Goal: Find specific page/section: Find specific page/section

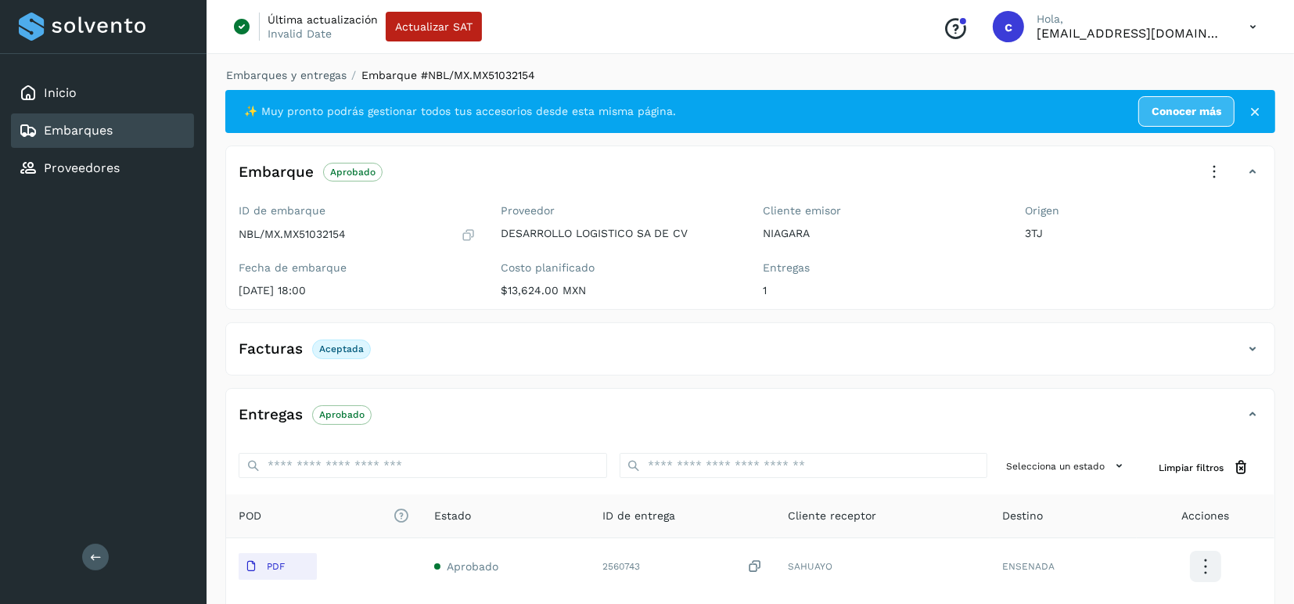
click at [68, 130] on link "Embarques" at bounding box center [78, 130] width 69 height 15
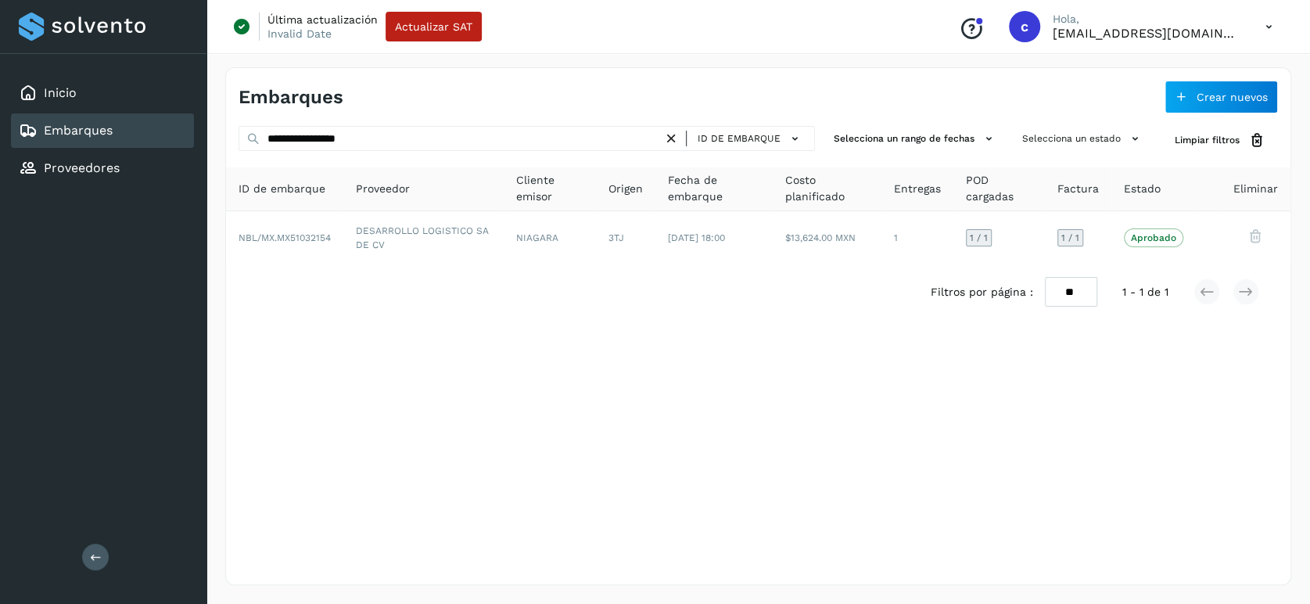
click at [674, 137] on icon at bounding box center [671, 139] width 16 height 16
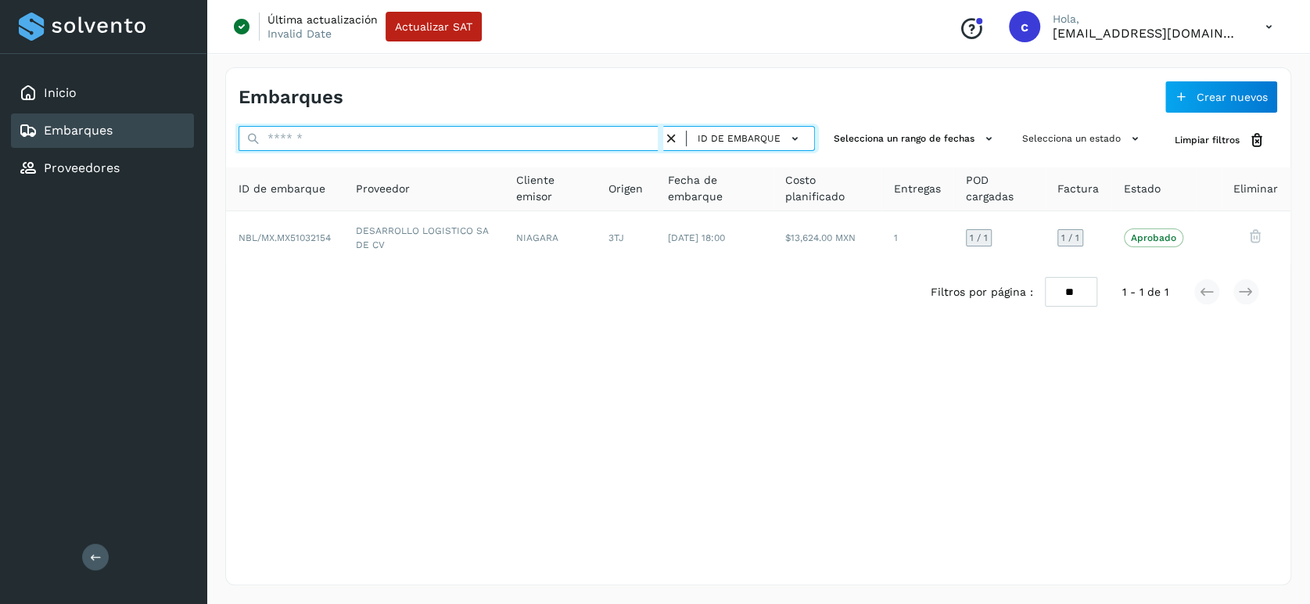
click at [497, 146] on input "text" at bounding box center [451, 138] width 425 height 25
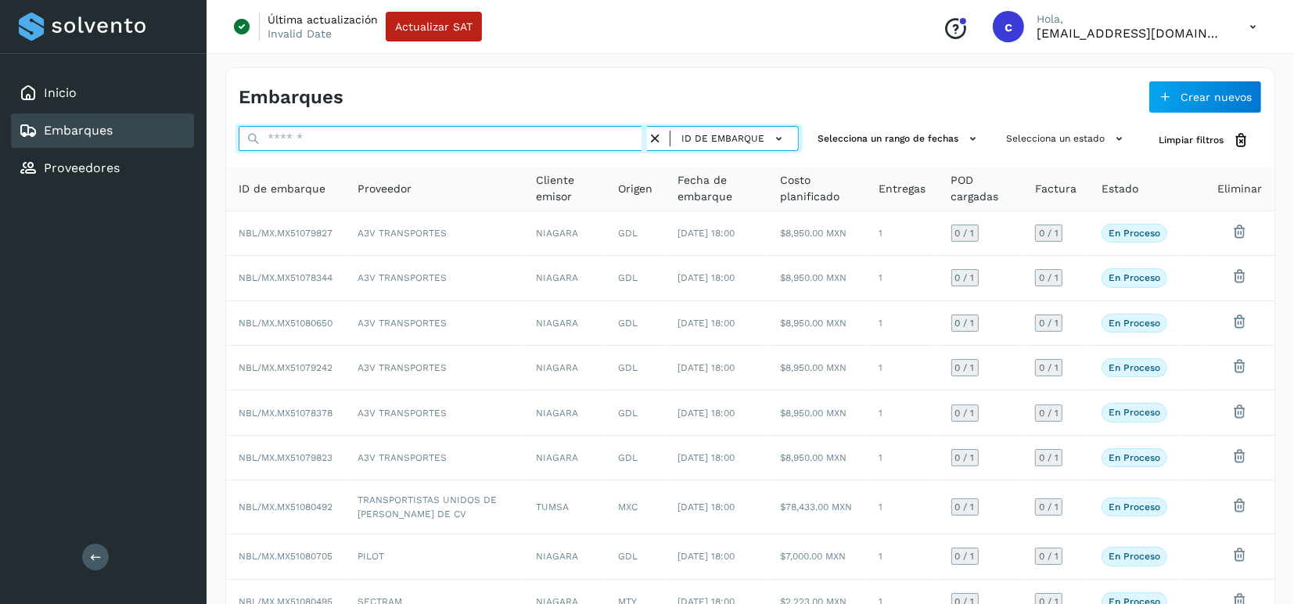
paste input "**********"
type input "**********"
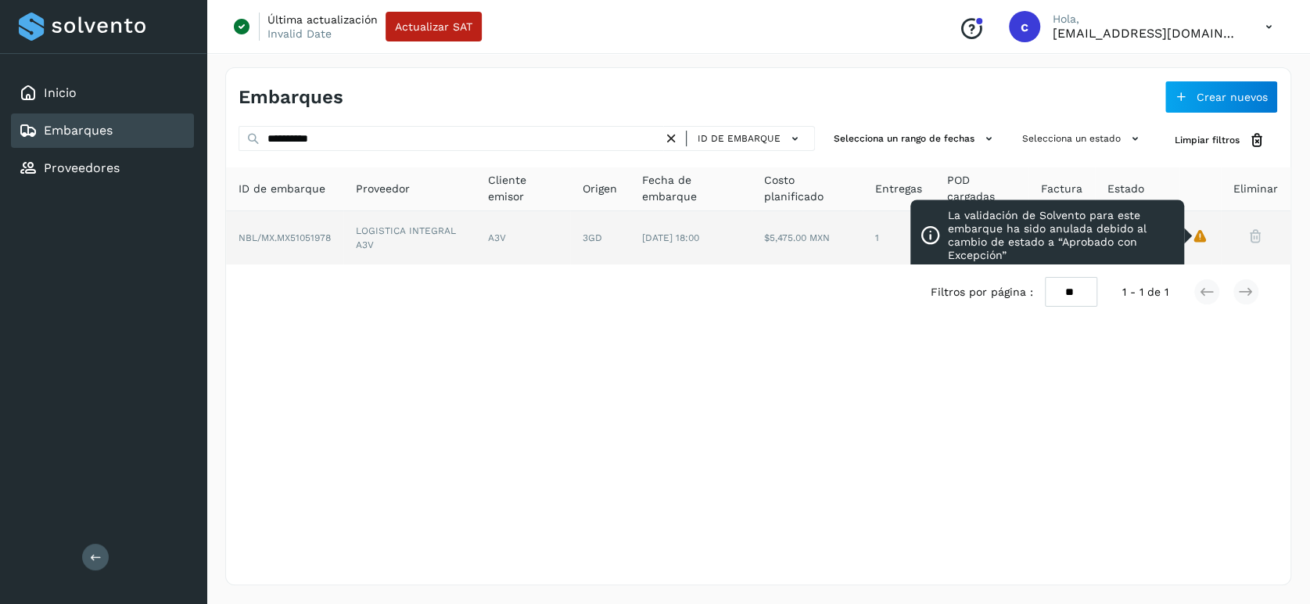
click at [1202, 242] on icon "La validación de Solvento para este embarque ha sido anulada debido al cambio d…" at bounding box center [1200, 236] width 16 height 16
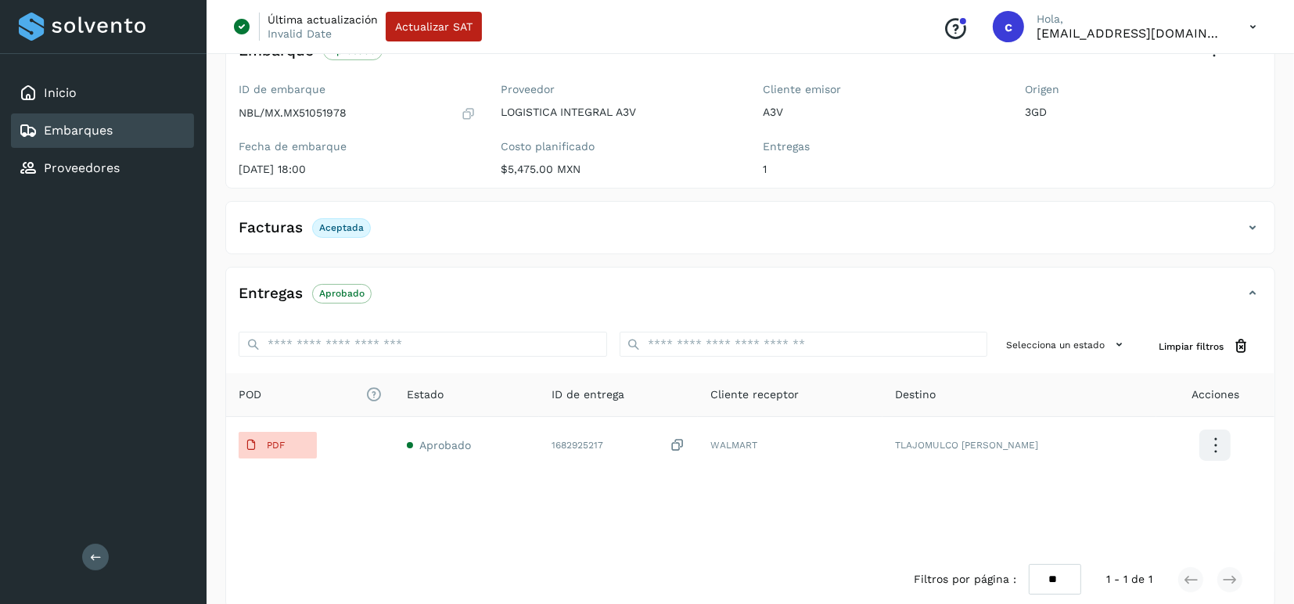
scroll to position [198, 0]
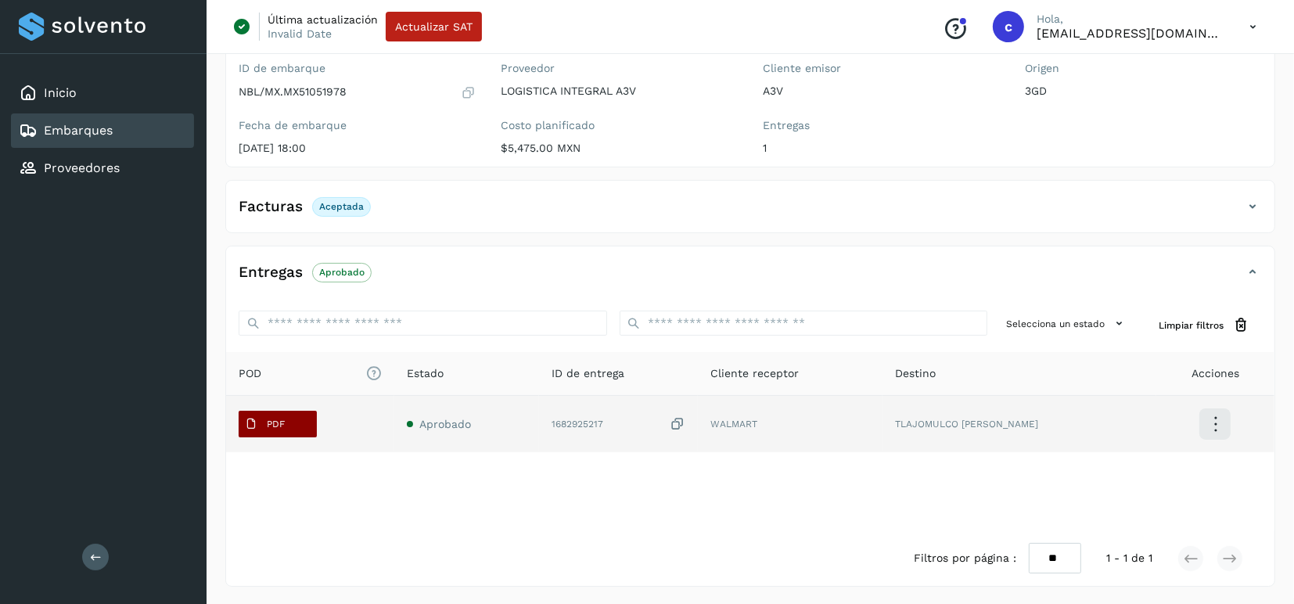
click at [268, 421] on p "PDF" at bounding box center [276, 423] width 18 height 11
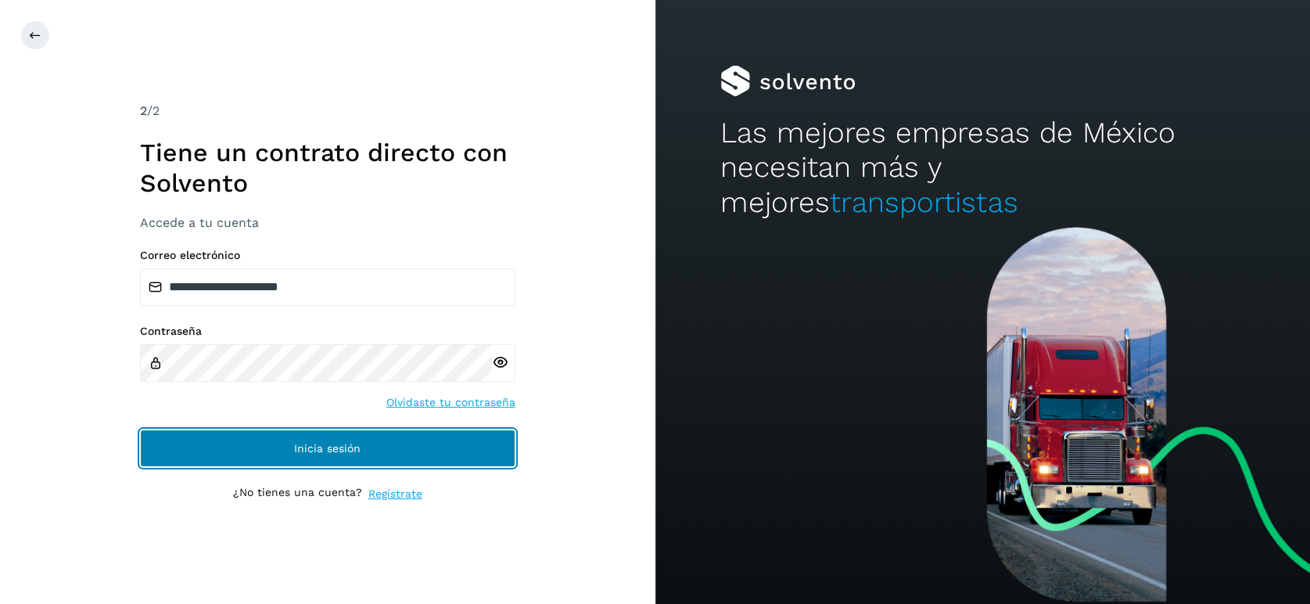
click at [352, 447] on span "Inicia sesión" at bounding box center [327, 448] width 66 height 11
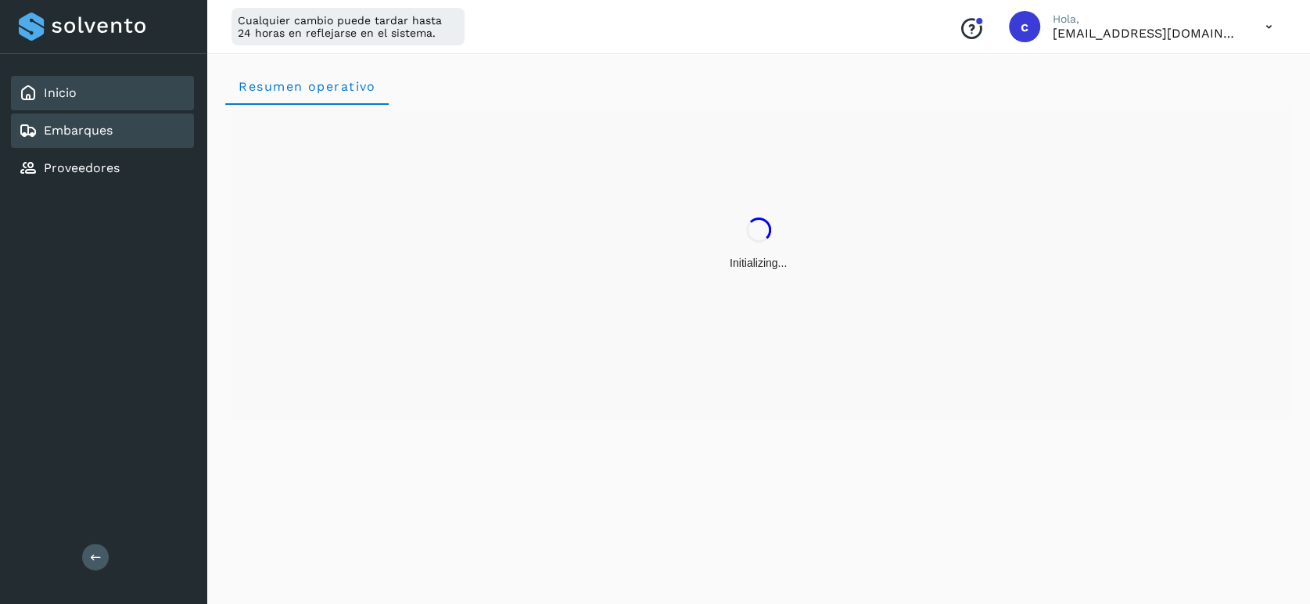
click at [133, 123] on div "Embarques" at bounding box center [102, 130] width 183 height 34
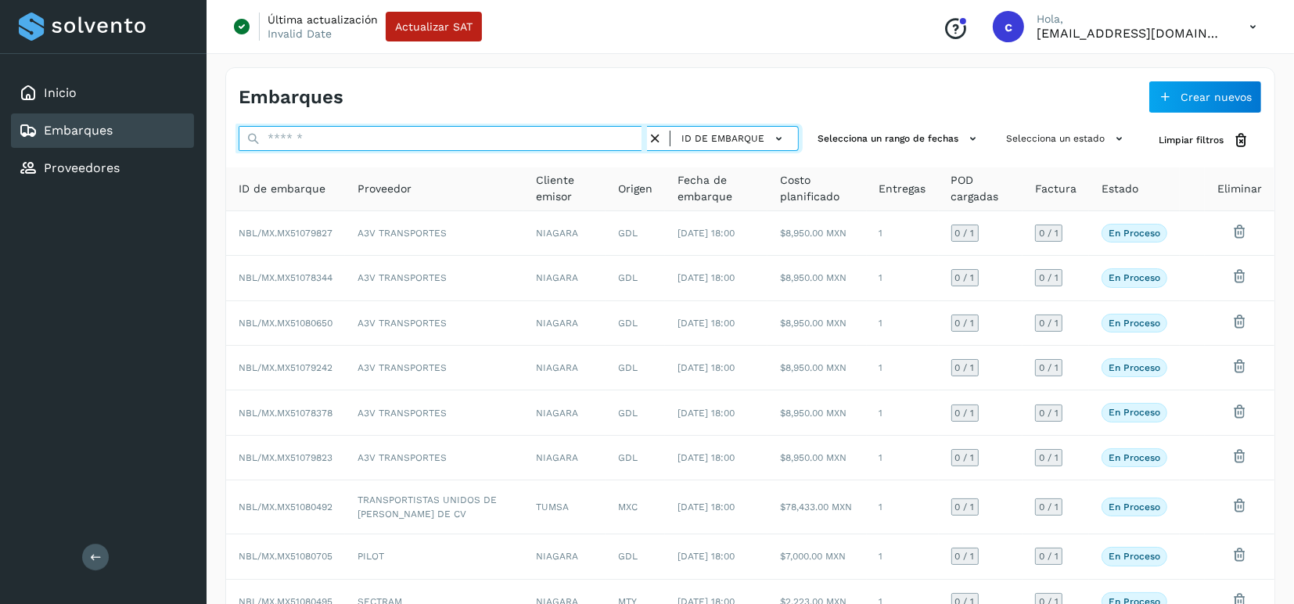
click at [377, 138] on input "text" at bounding box center [443, 138] width 408 height 25
paste input "**********"
type input "**********"
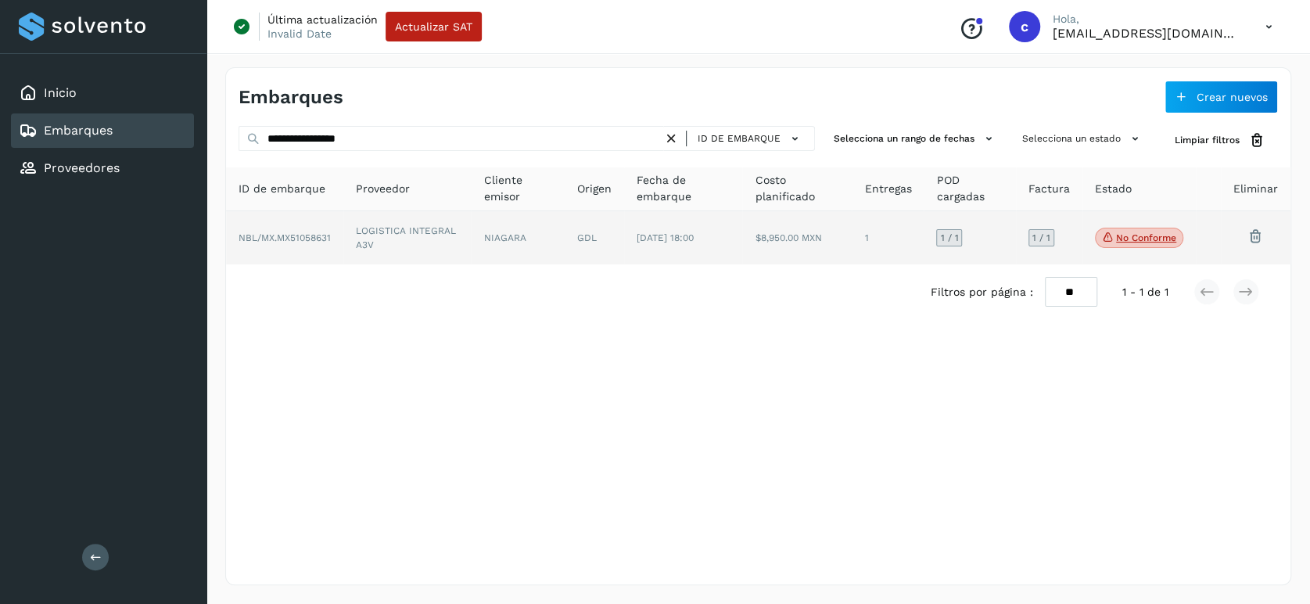
click at [1158, 241] on p "No conforme" at bounding box center [1146, 237] width 60 height 11
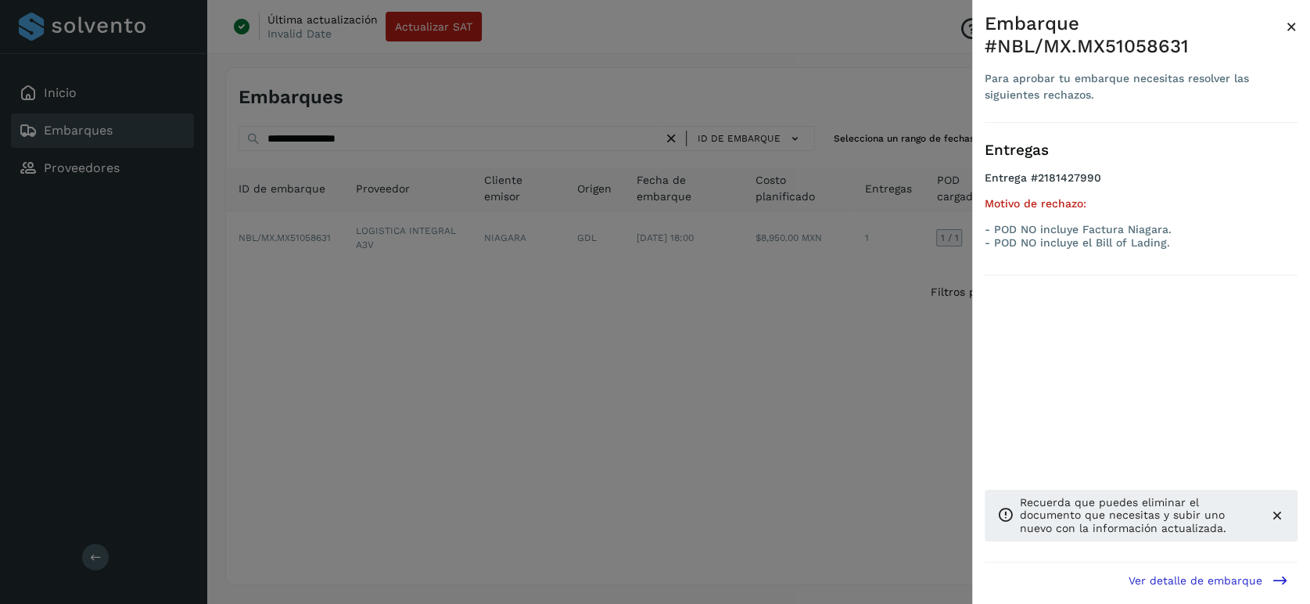
click at [831, 341] on div at bounding box center [655, 302] width 1310 height 604
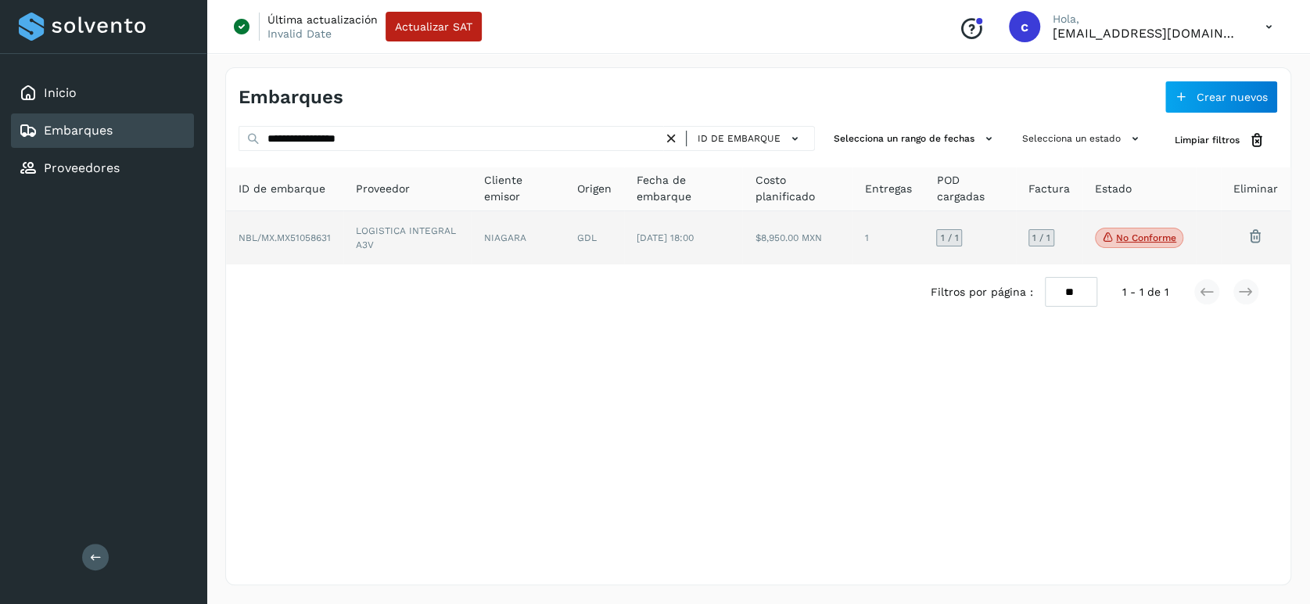
click at [1215, 235] on td at bounding box center [1208, 237] width 25 height 53
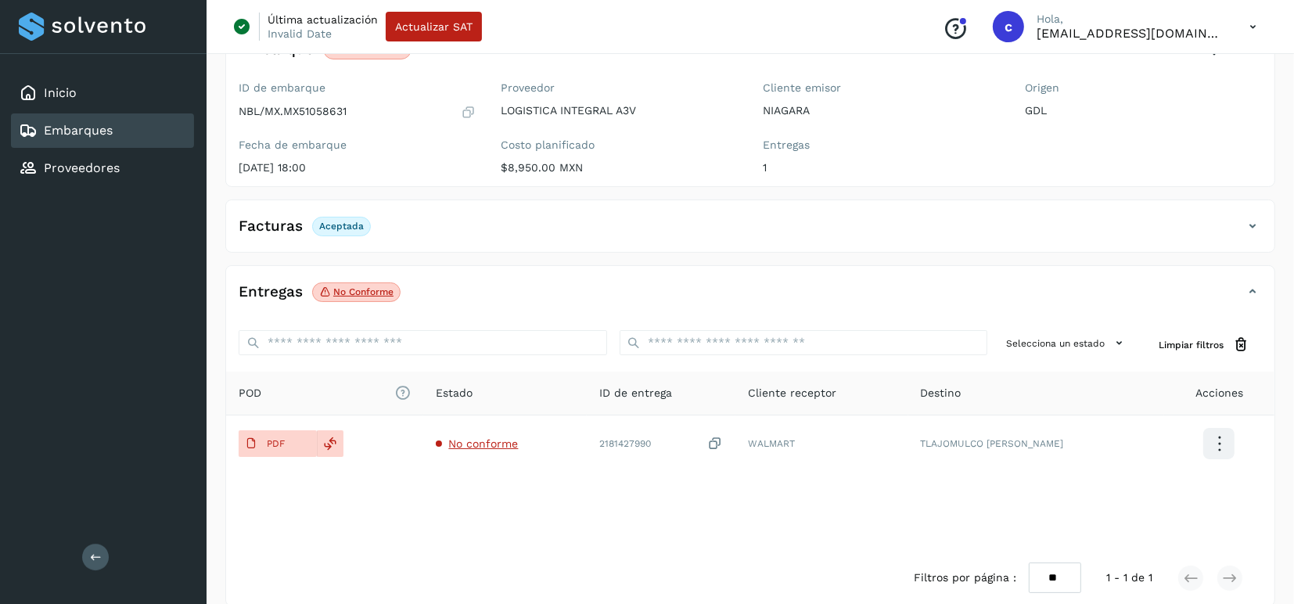
scroll to position [135, 0]
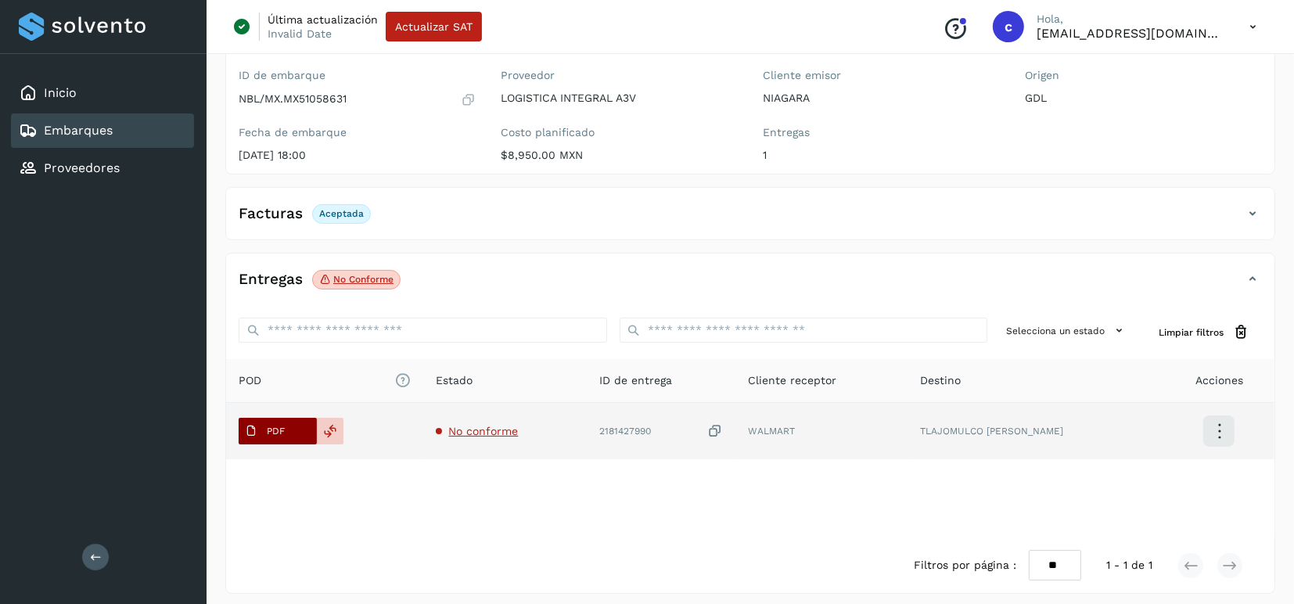
click at [275, 440] on span "PDF" at bounding box center [265, 430] width 52 height 25
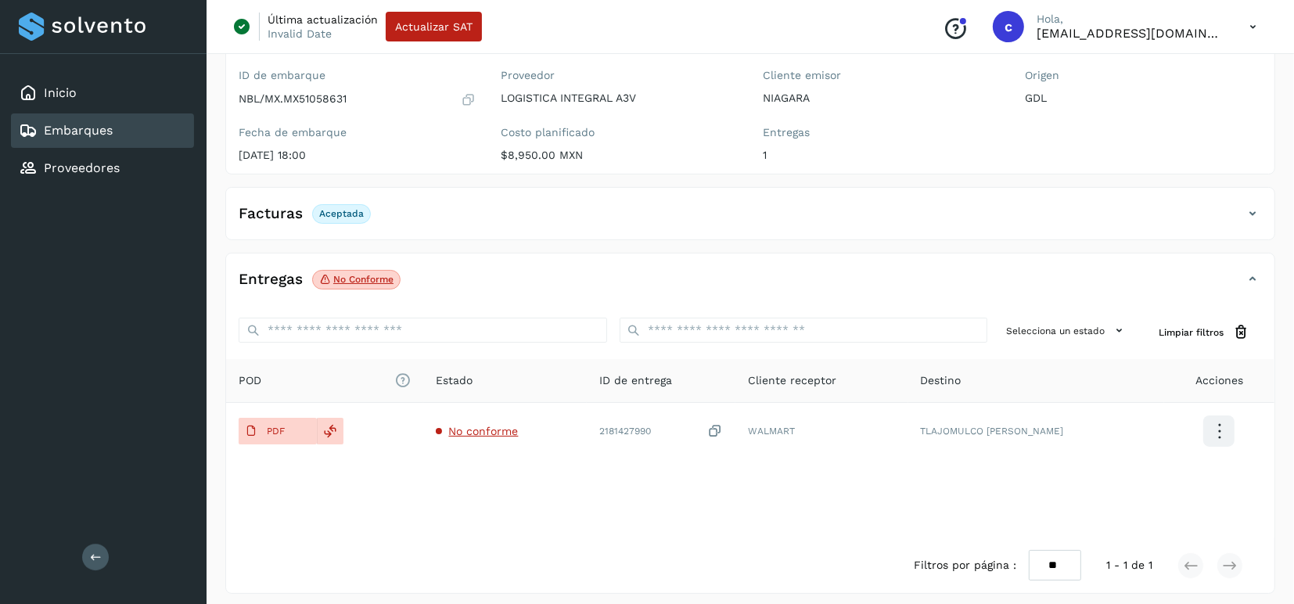
click at [382, 277] on p "No conforme" at bounding box center [363, 279] width 60 height 11
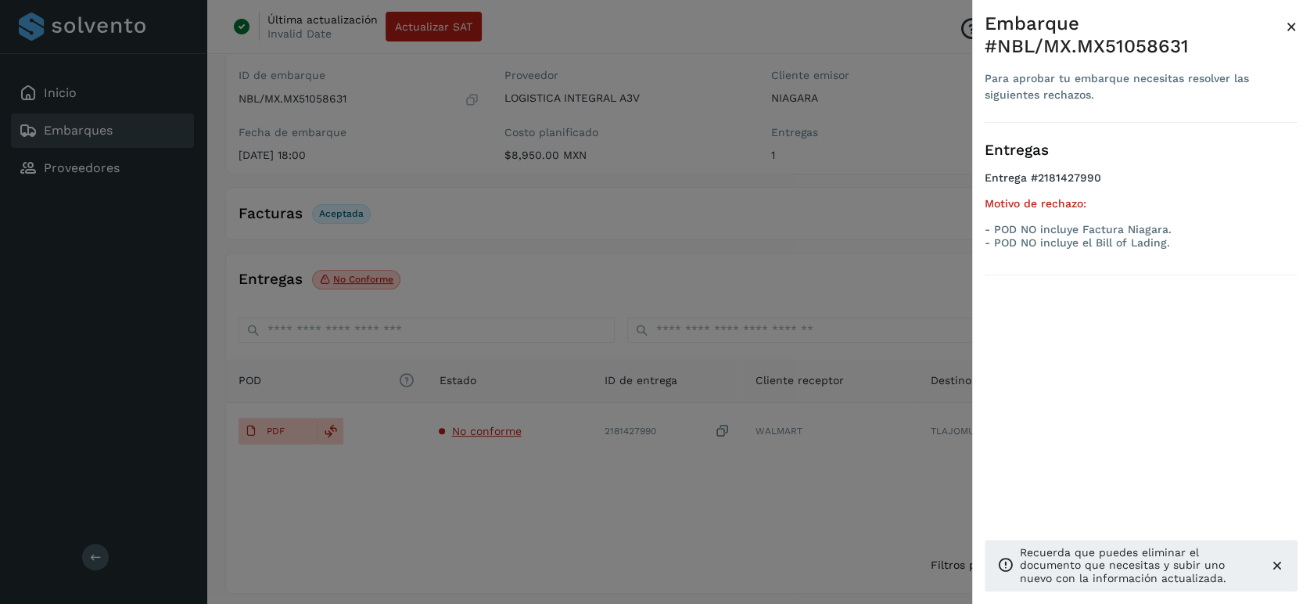
click at [541, 475] on div at bounding box center [655, 302] width 1310 height 604
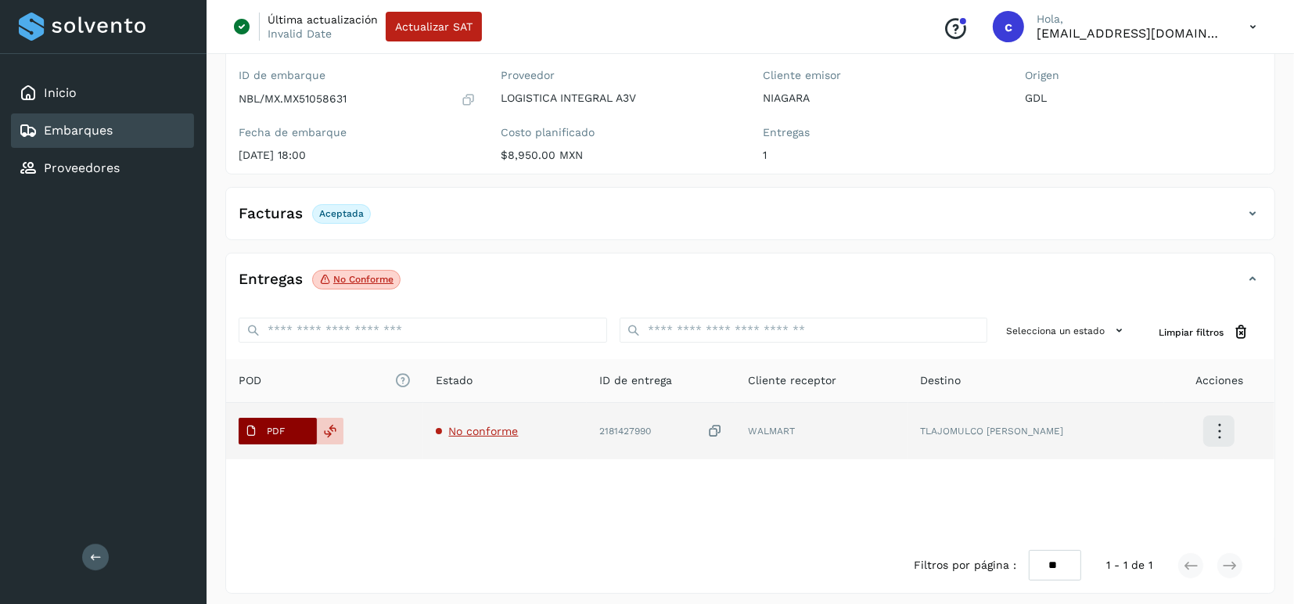
click at [310, 425] on button "PDF" at bounding box center [278, 431] width 78 height 27
